Goal: Information Seeking & Learning: Learn about a topic

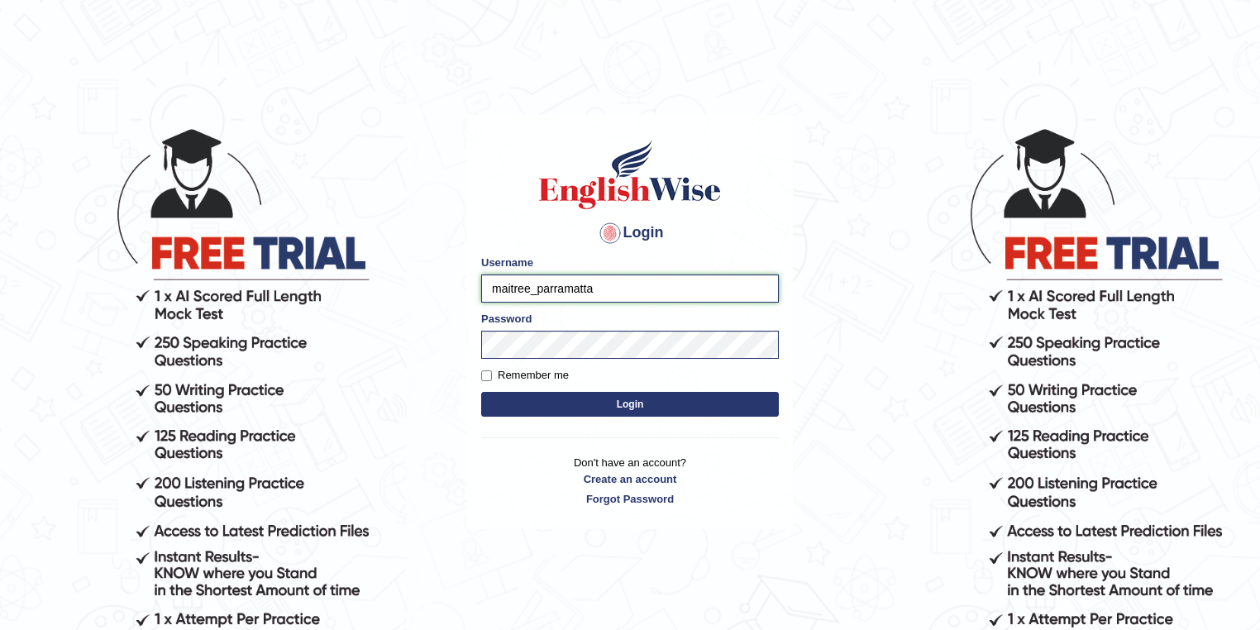
click at [532, 284] on input "maitree_parramatta" at bounding box center [630, 289] width 298 height 28
type input "drashti_parramatta"
click at [606, 403] on button "Login" at bounding box center [630, 404] width 298 height 25
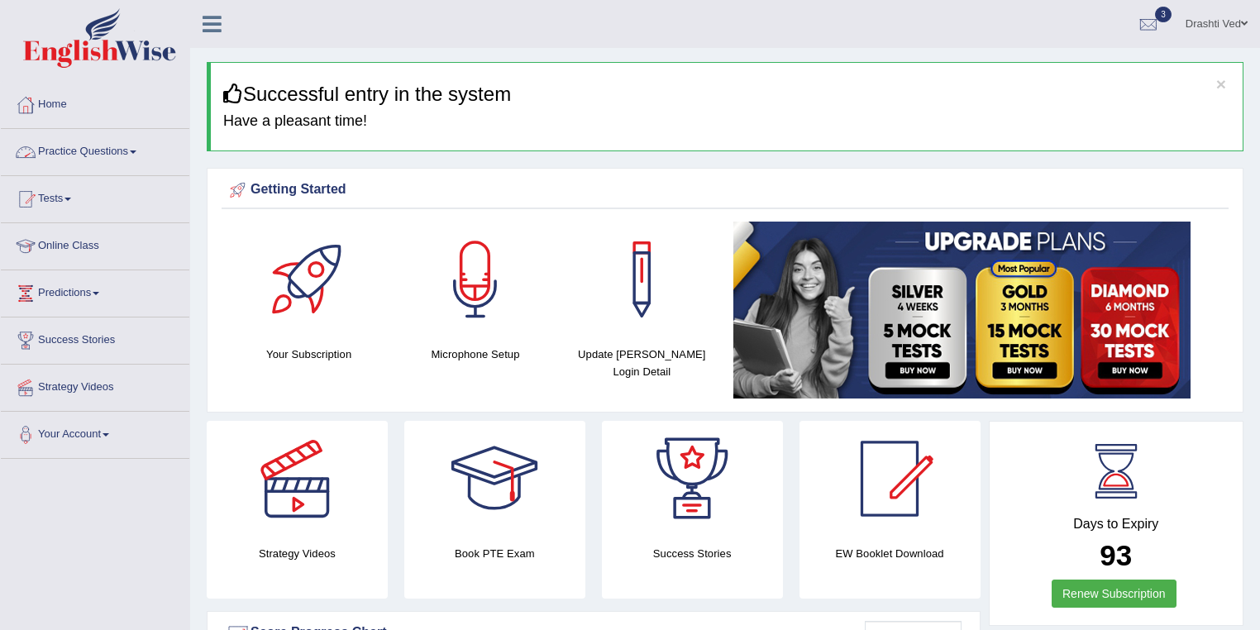
click at [48, 147] on link "Practice Questions" at bounding box center [95, 149] width 189 height 41
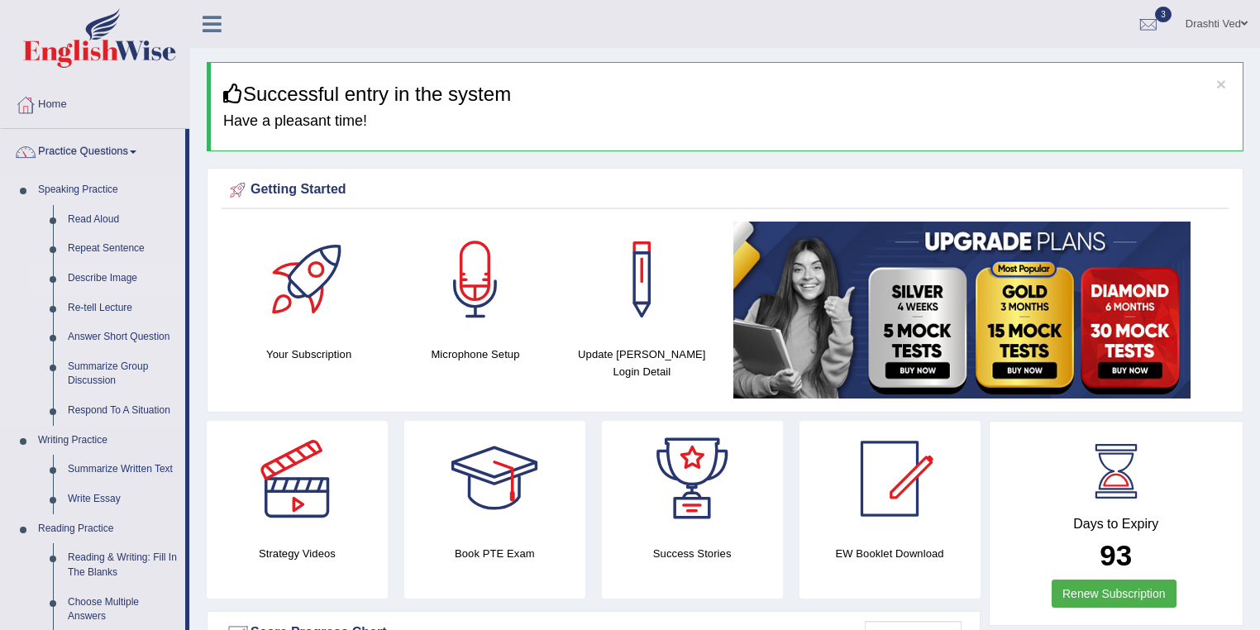
click at [96, 284] on link "Describe Image" at bounding box center [122, 279] width 125 height 30
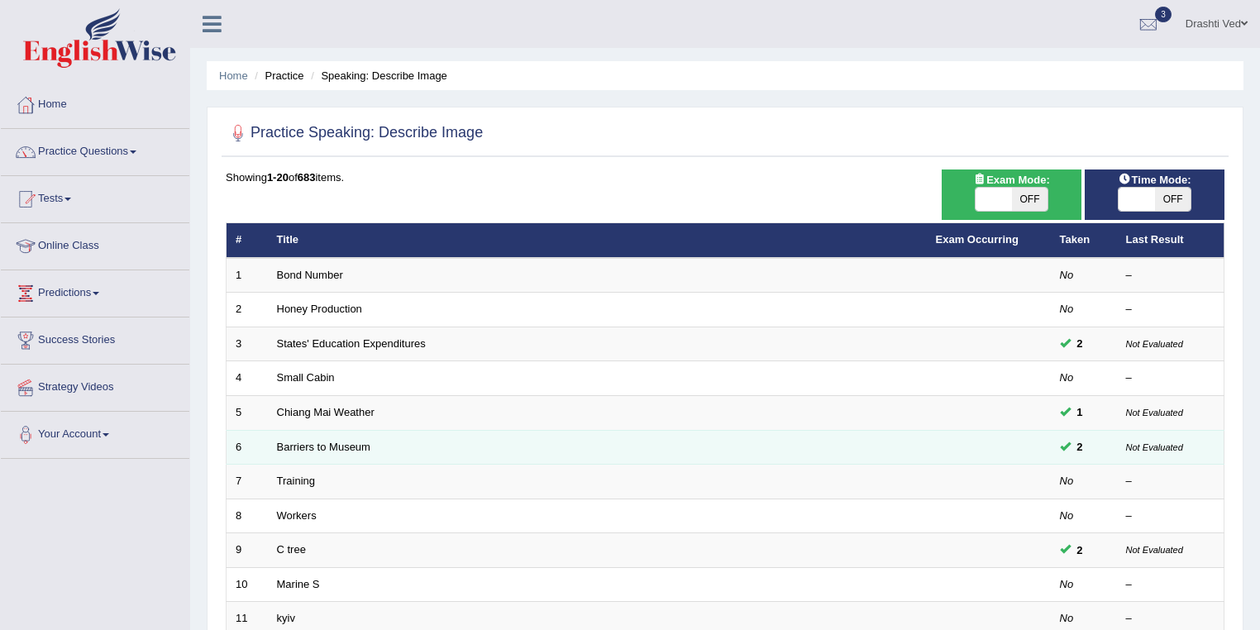
click at [344, 437] on td "Barriers to Museum" at bounding box center [597, 447] width 659 height 35
click at [346, 445] on link "Barriers to Museum" at bounding box center [323, 447] width 93 height 12
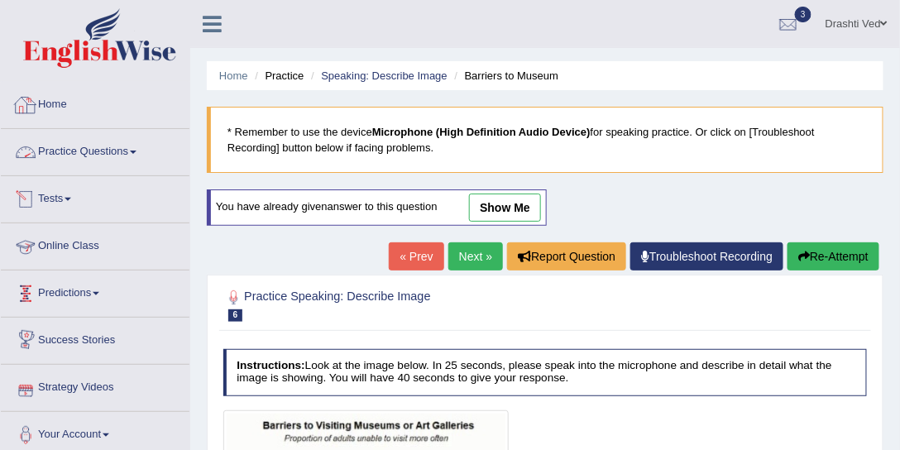
click at [74, 137] on link "Practice Questions" at bounding box center [95, 149] width 189 height 41
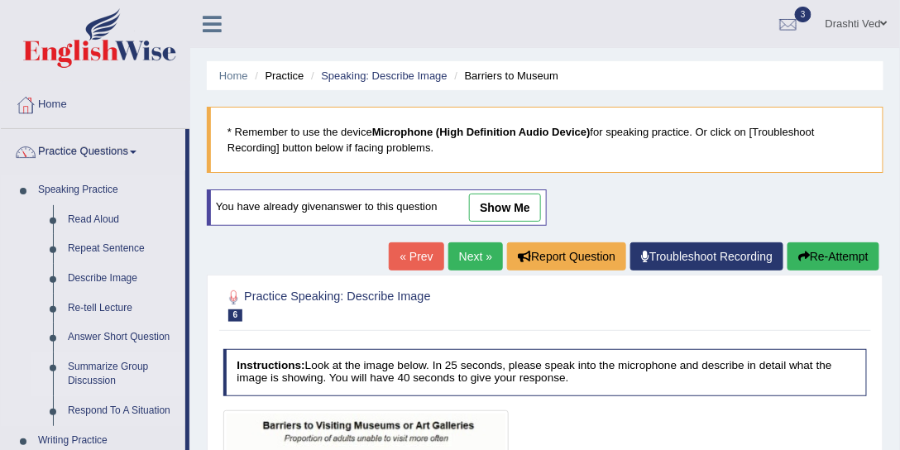
click at [99, 356] on link "Summarize Group Discussion" at bounding box center [122, 374] width 125 height 44
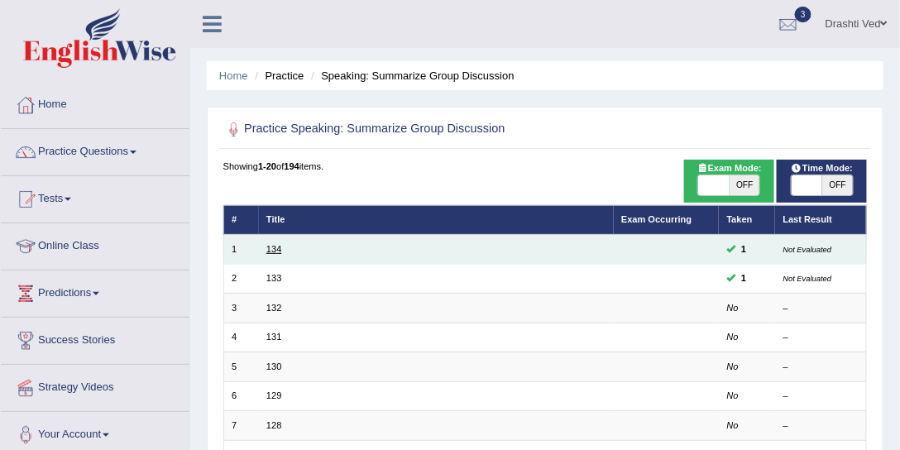
click at [266, 248] on link "134" at bounding box center [273, 249] width 15 height 10
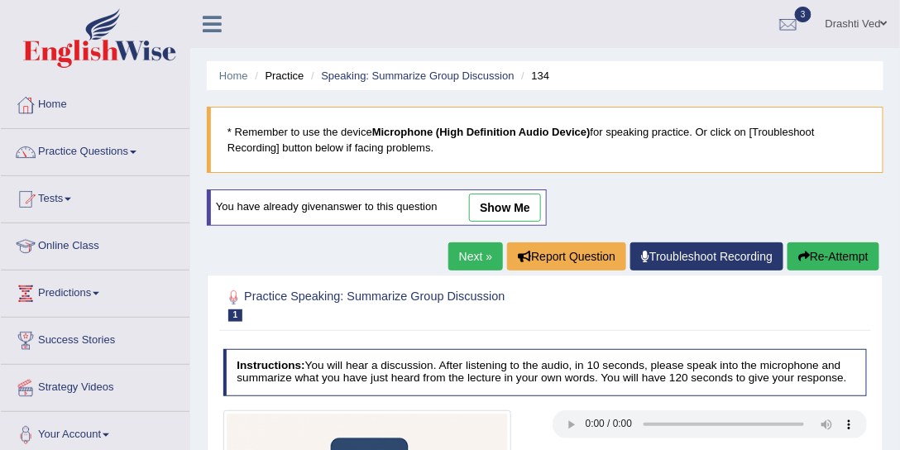
click at [485, 208] on link "show me" at bounding box center [505, 207] width 72 height 28
click at [496, 142] on blockquote "* Remember to use the device Microphone (High Definition Audio Device) for spea…" at bounding box center [545, 140] width 676 height 66
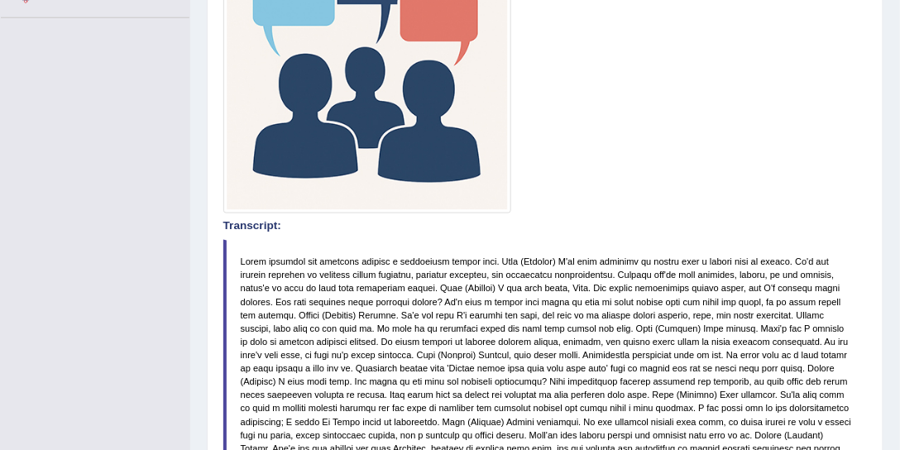
scroll to position [566, 0]
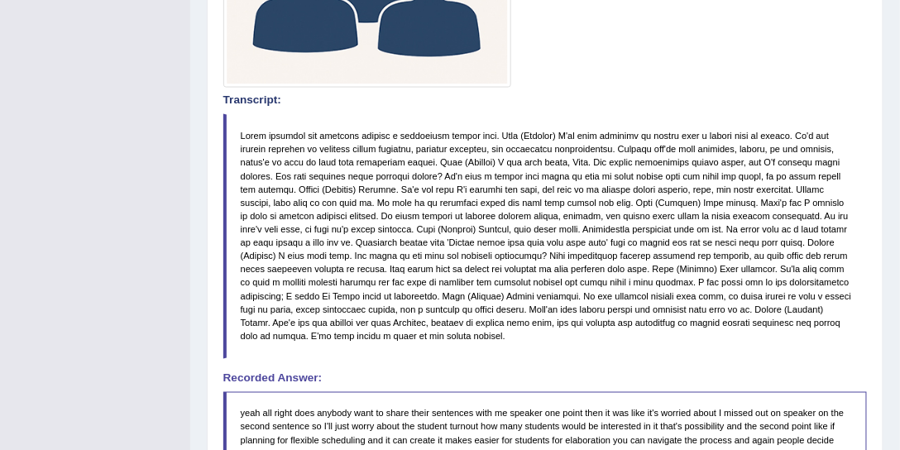
click at [344, 277] on blockquote at bounding box center [545, 236] width 644 height 245
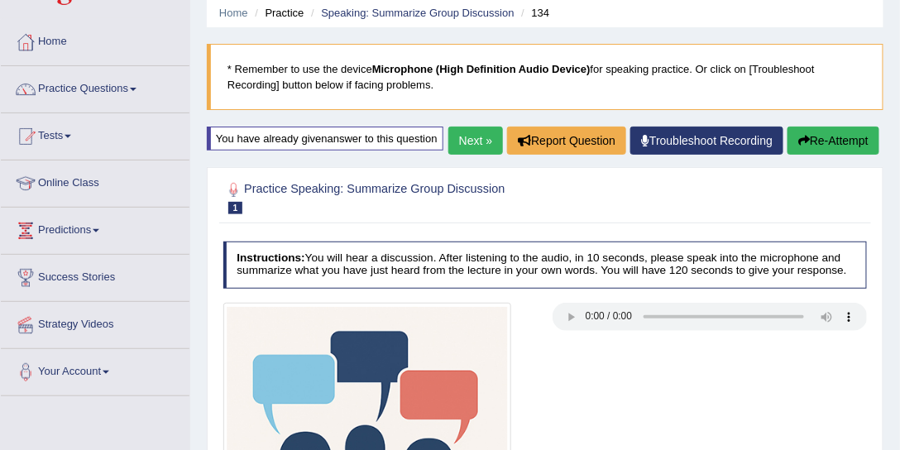
scroll to position [0, 0]
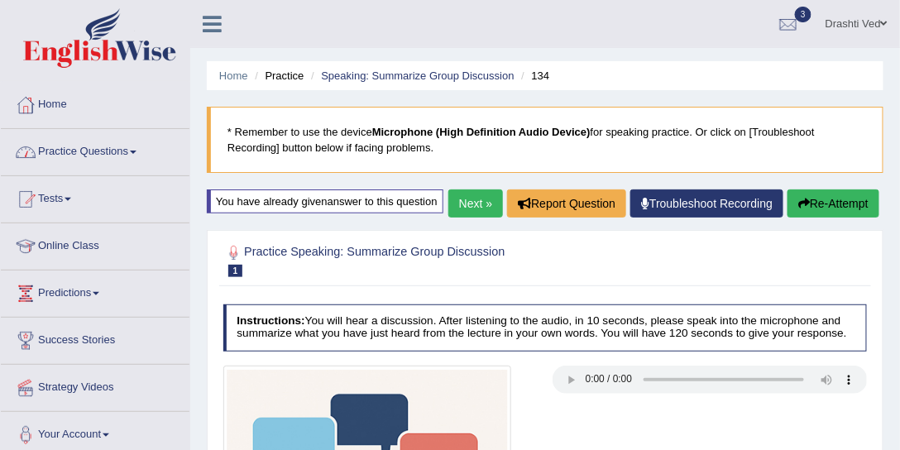
click at [127, 142] on link "Practice Questions" at bounding box center [95, 149] width 189 height 41
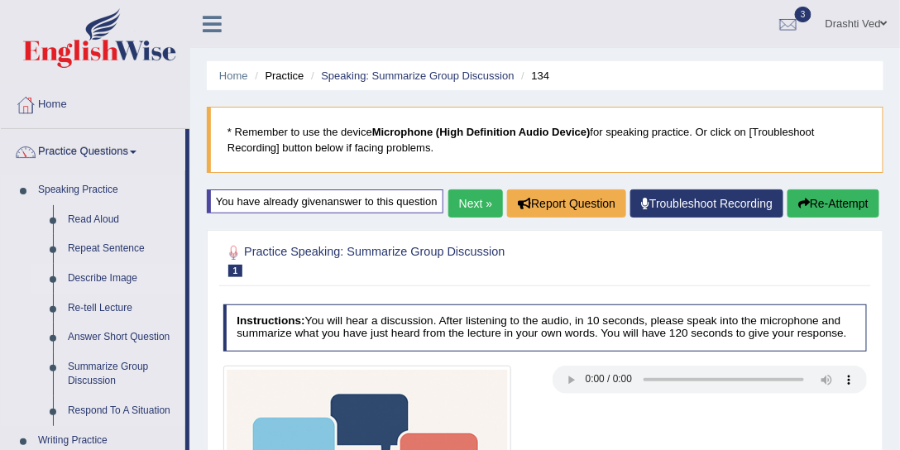
click at [112, 268] on link "Describe Image" at bounding box center [122, 279] width 125 height 30
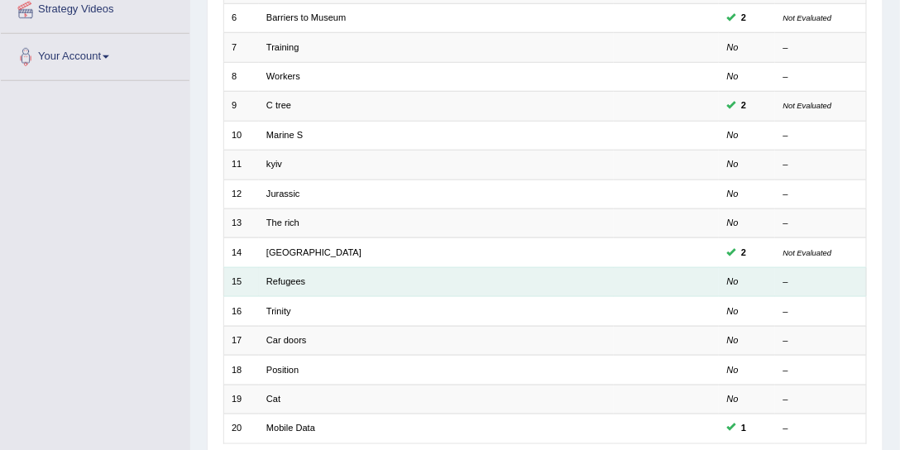
scroll to position [496, 0]
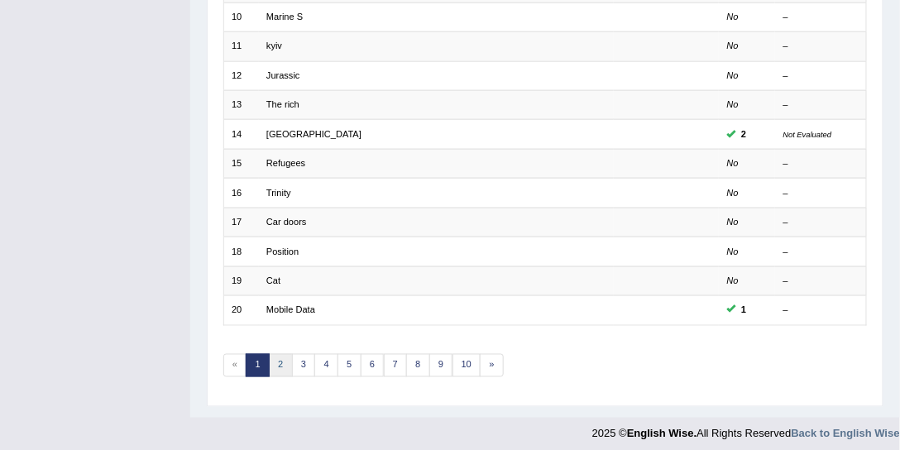
click at [284, 354] on link "2" at bounding box center [281, 365] width 24 height 23
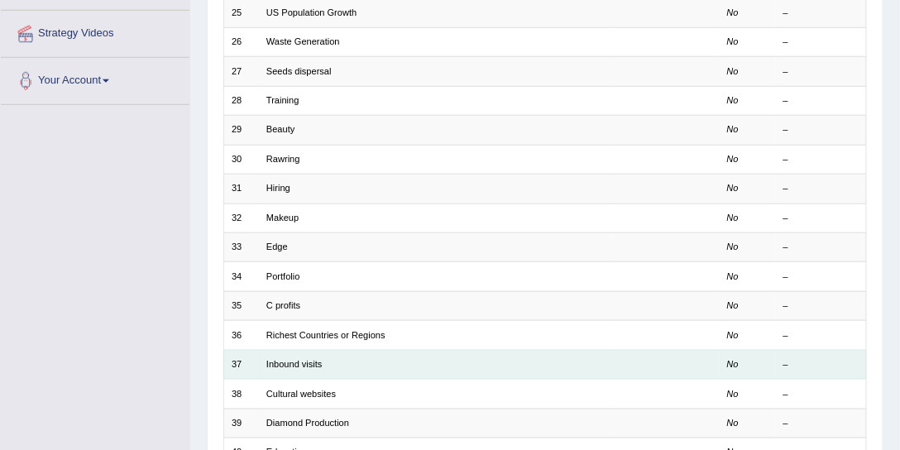
scroll to position [441, 0]
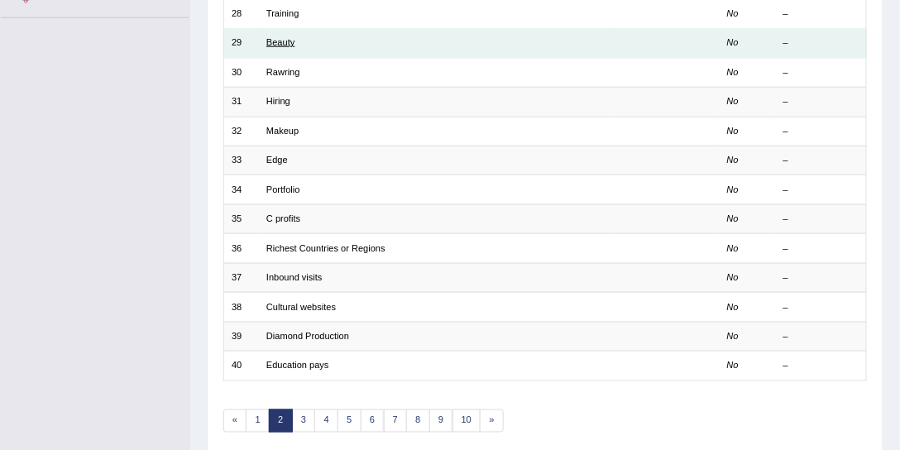
click at [288, 41] on link "Beauty" at bounding box center [280, 42] width 28 height 10
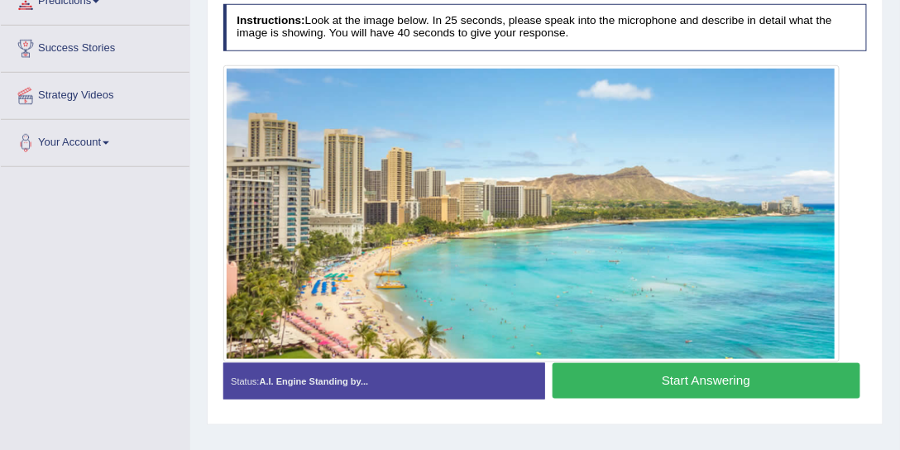
scroll to position [103, 0]
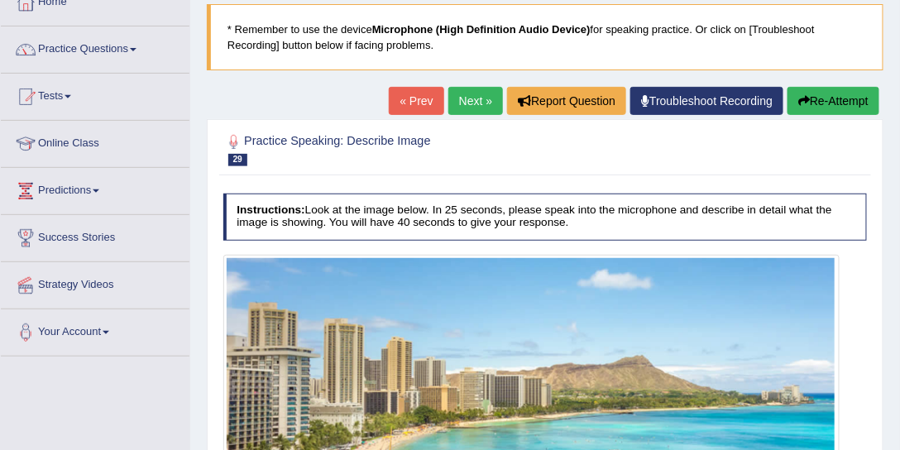
click at [494, 83] on div "Home Practice Speaking: Describe Image Beauty * Remember to use the device Micr…" at bounding box center [544, 310] width 709 height 827
click at [487, 88] on link "Next »" at bounding box center [475, 101] width 55 height 28
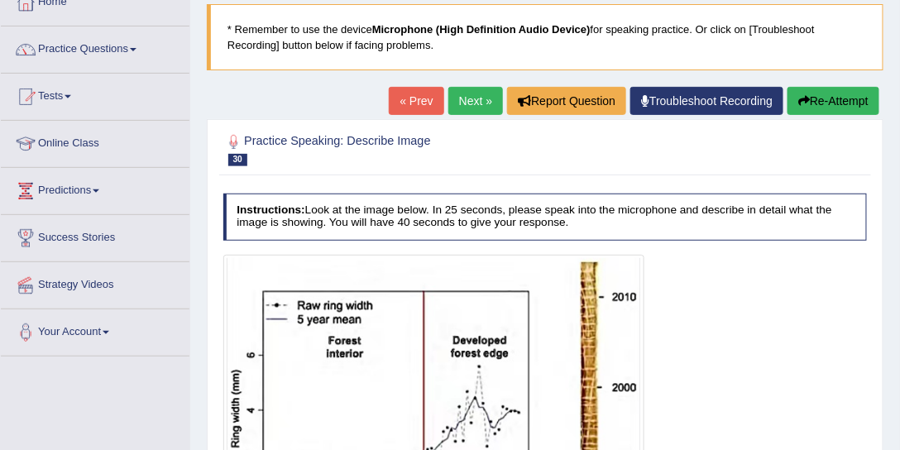
scroll to position [126, 0]
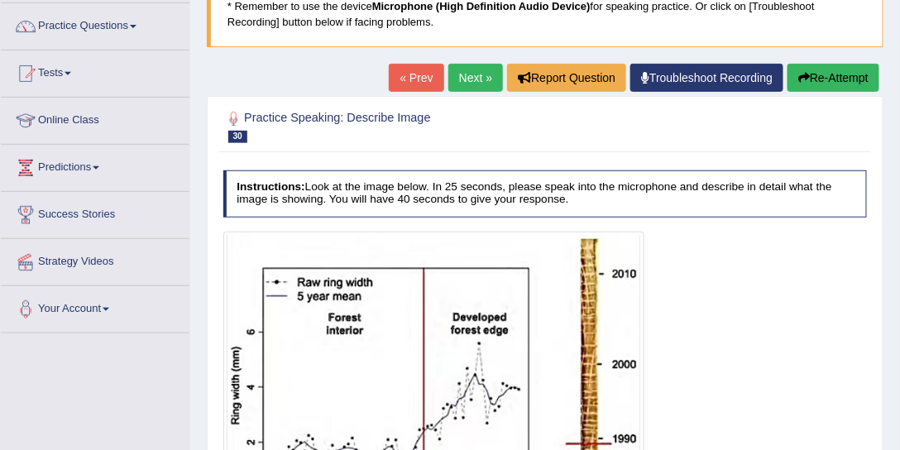
click at [478, 76] on link "Next »" at bounding box center [475, 78] width 55 height 28
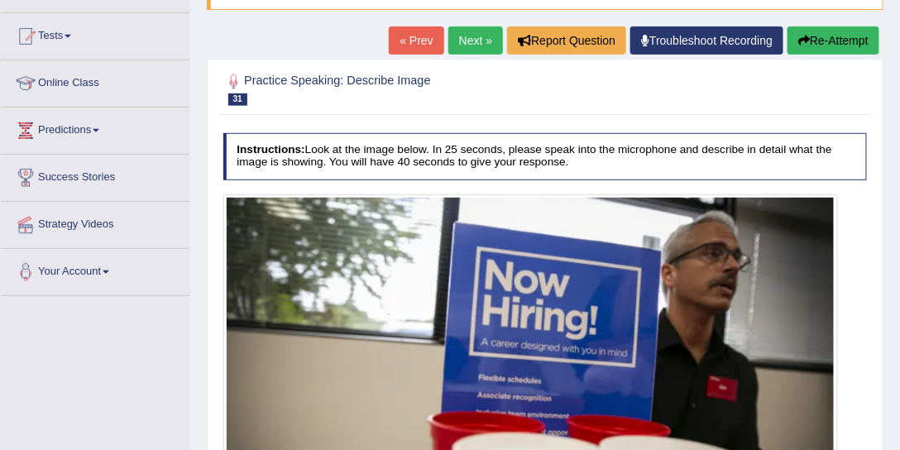
scroll to position [126, 0]
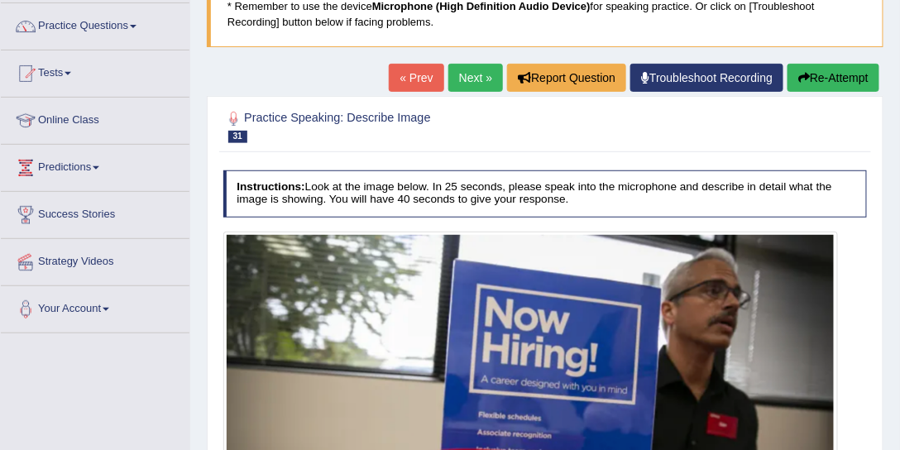
click at [474, 78] on link "Next »" at bounding box center [475, 78] width 55 height 28
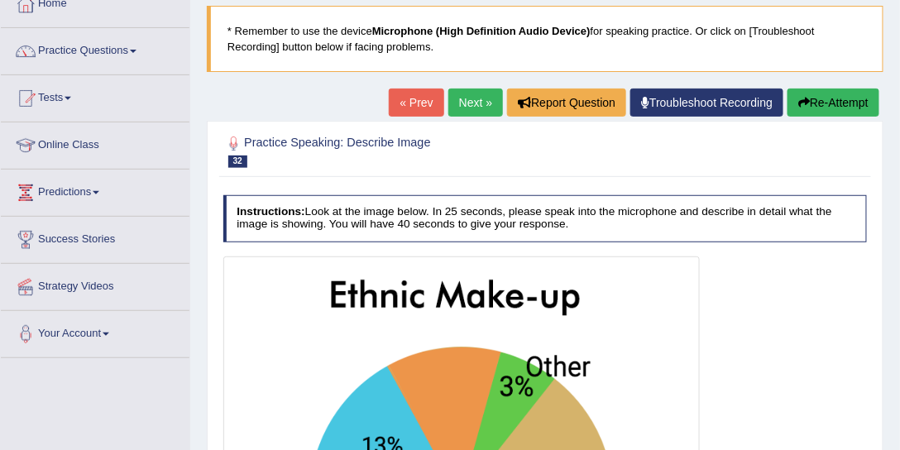
scroll to position [63, 0]
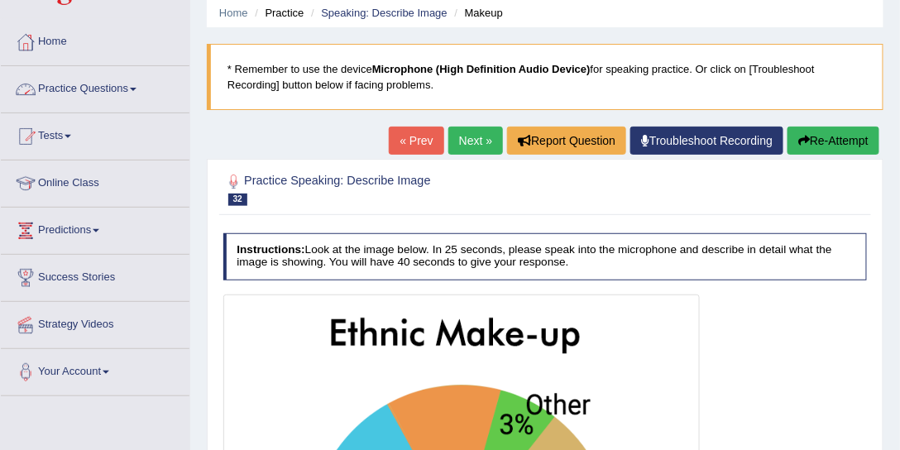
click at [117, 88] on link "Practice Questions" at bounding box center [95, 86] width 189 height 41
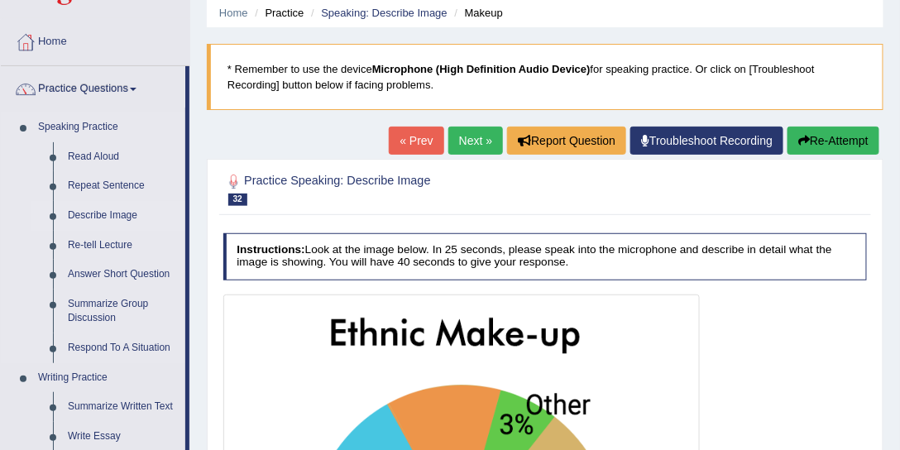
click at [112, 213] on link "Describe Image" at bounding box center [122, 216] width 125 height 30
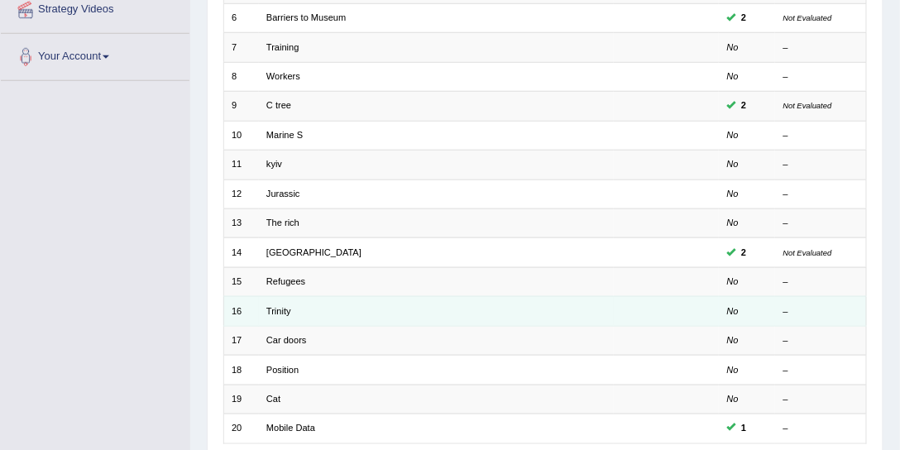
scroll to position [496, 0]
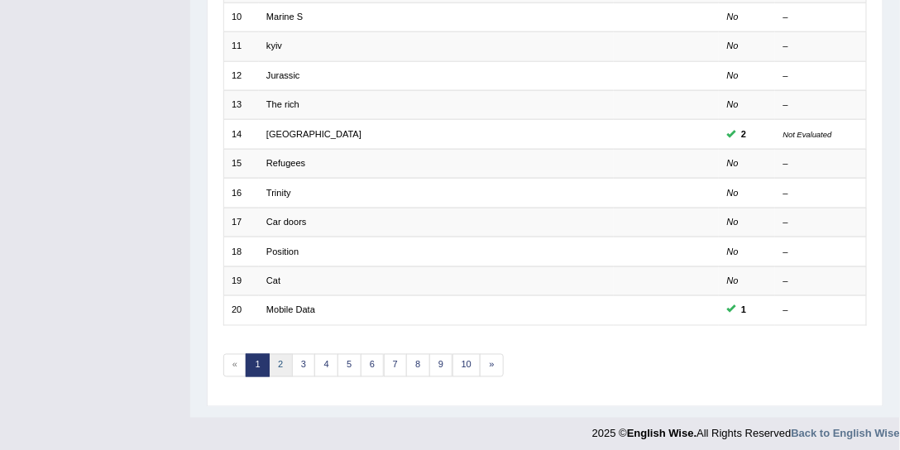
click at [282, 354] on link "2" at bounding box center [281, 365] width 24 height 23
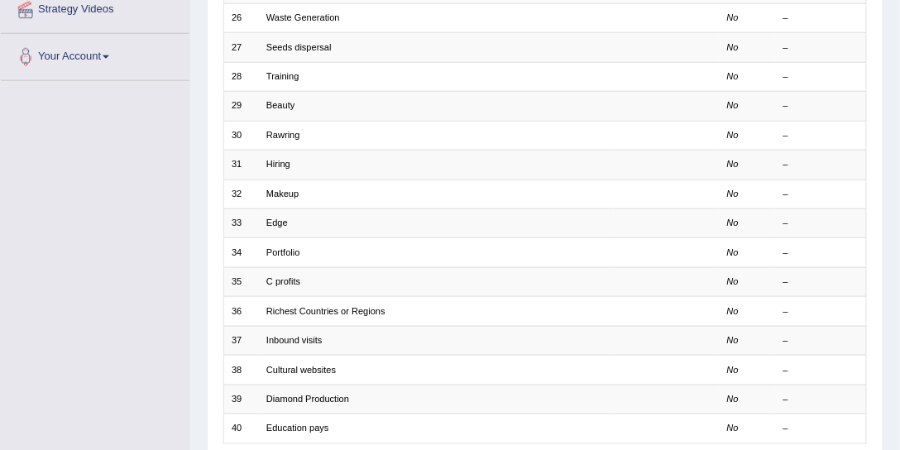
scroll to position [441, 0]
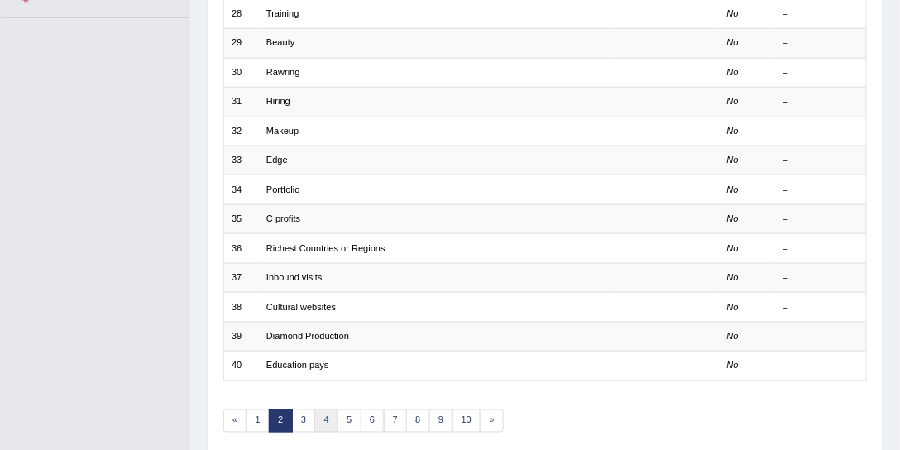
click at [314, 410] on link "4" at bounding box center [326, 420] width 24 height 23
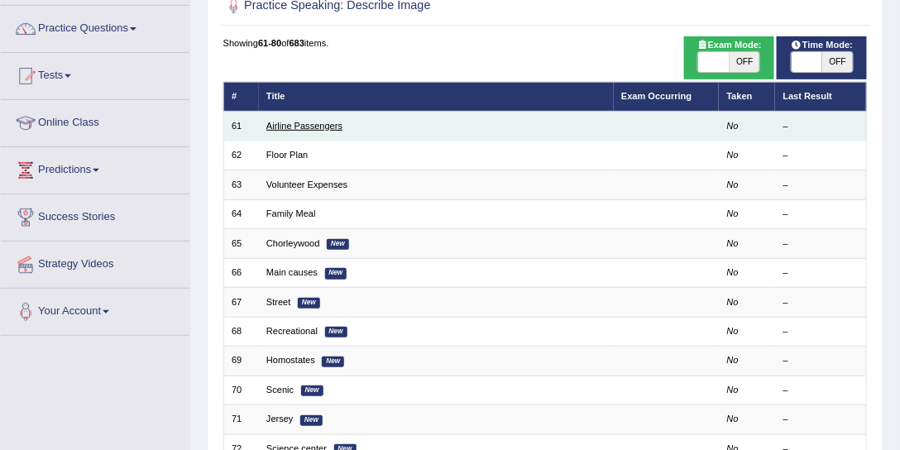
scroll to position [126, 0]
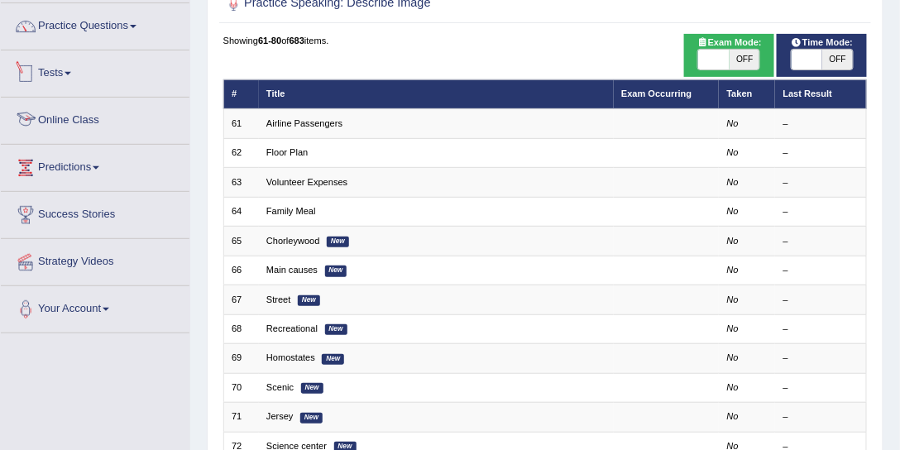
click at [64, 69] on link "Tests" at bounding box center [95, 70] width 189 height 41
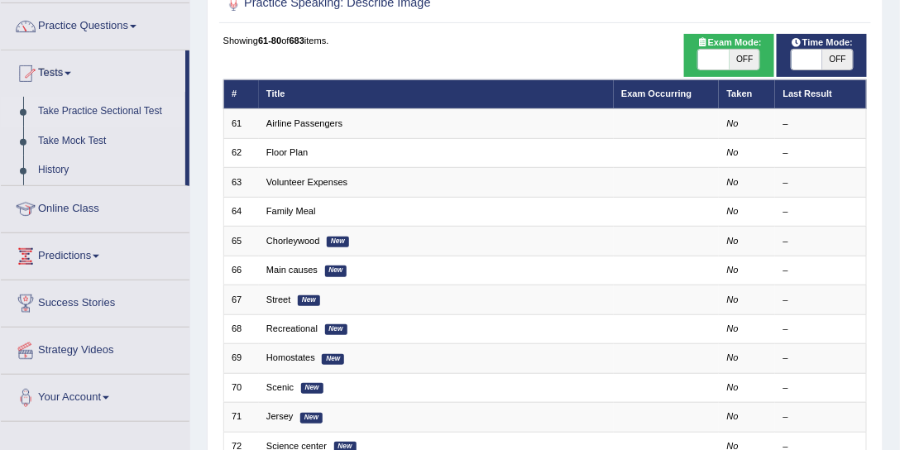
click at [74, 110] on link "Take Practice Sectional Test" at bounding box center [108, 112] width 155 height 30
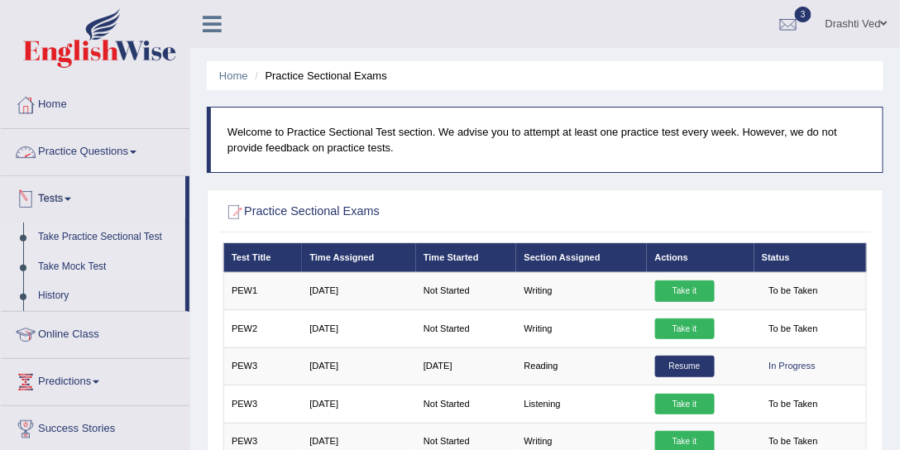
click at [69, 263] on link "Take Mock Test" at bounding box center [108, 267] width 155 height 30
